Goal: Find specific page/section: Find specific page/section

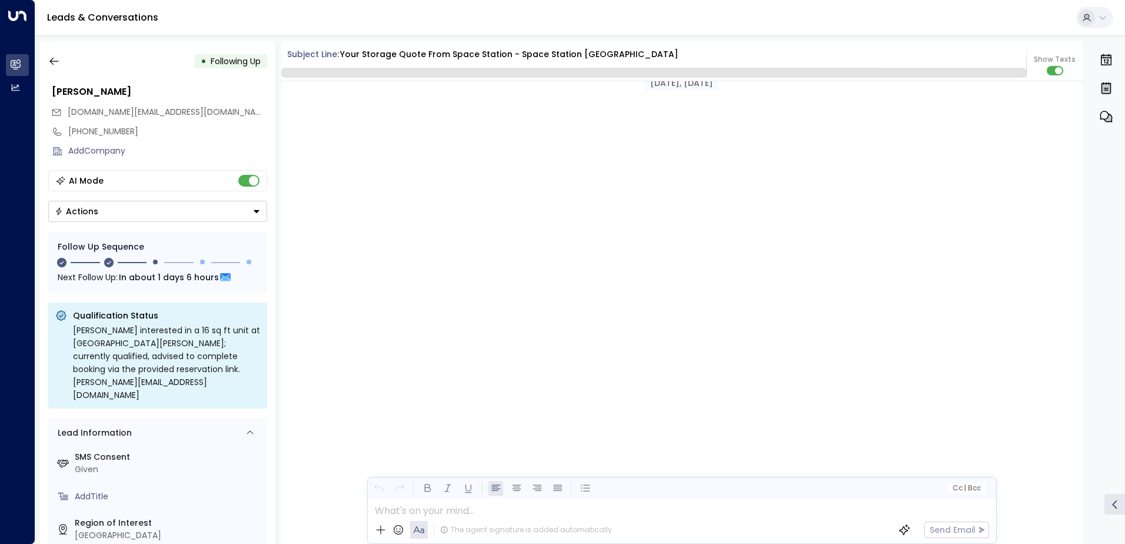
scroll to position [1150, 0]
